Goal: Register for event/course

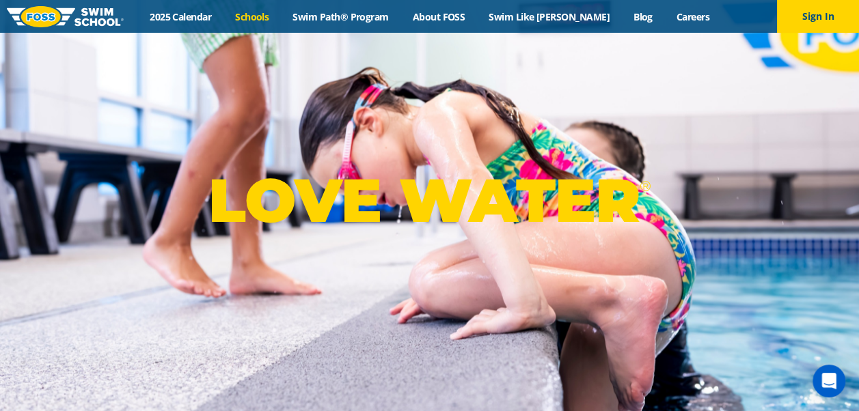
click at [249, 16] on link "Schools" at bounding box center [251, 16] width 57 height 13
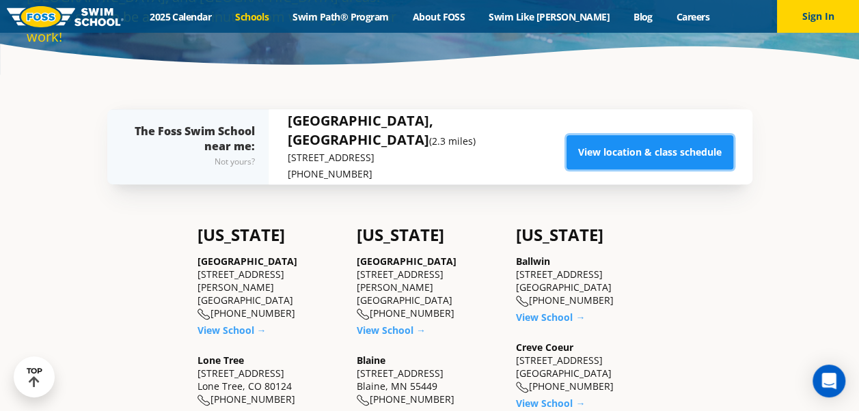
click at [633, 149] on link "View location & class schedule" at bounding box center [649, 152] width 167 height 34
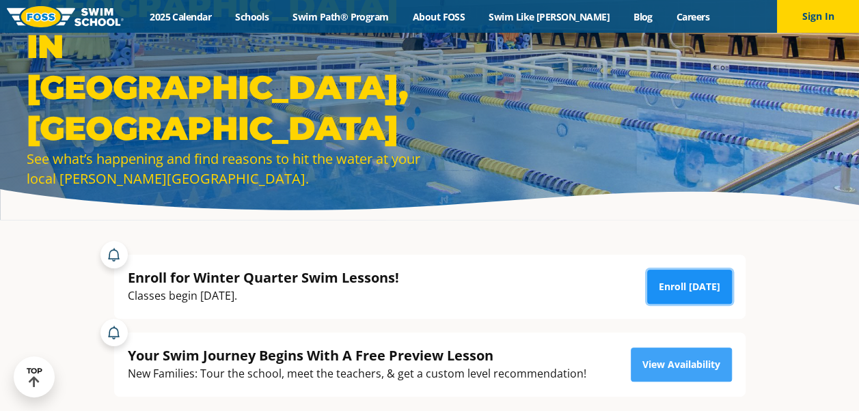
click at [686, 290] on link "Enroll Today" at bounding box center [689, 287] width 85 height 34
